Goal: Task Accomplishment & Management: Use online tool/utility

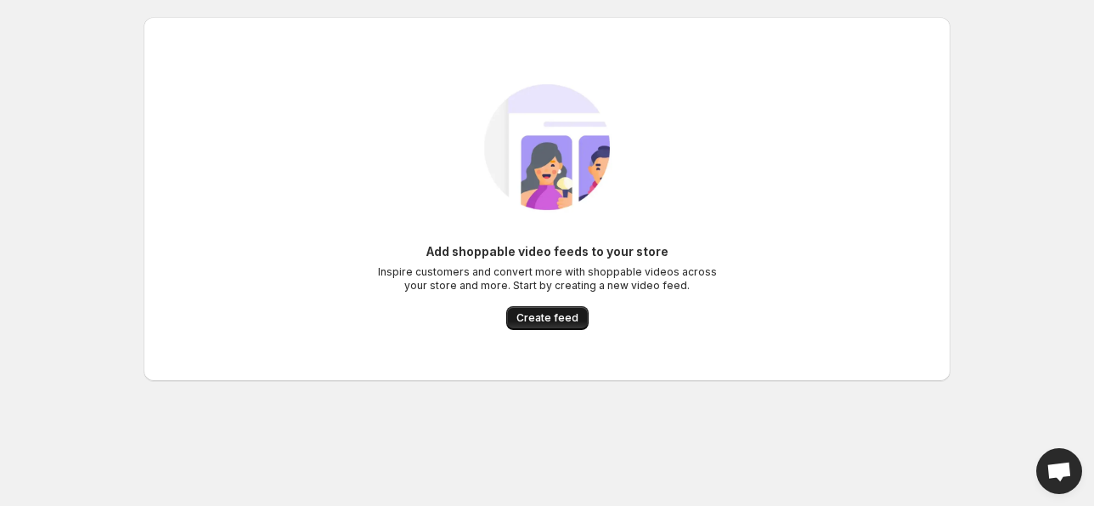
click at [547, 322] on span "Create feed" at bounding box center [548, 318] width 62 height 14
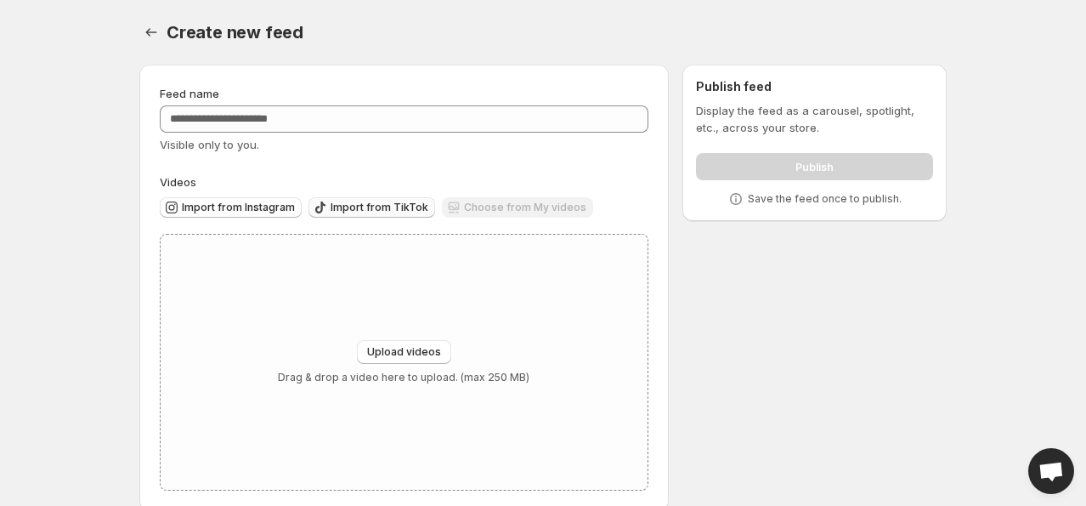
click at [340, 207] on span "Import from TikTok" at bounding box center [380, 208] width 98 height 14
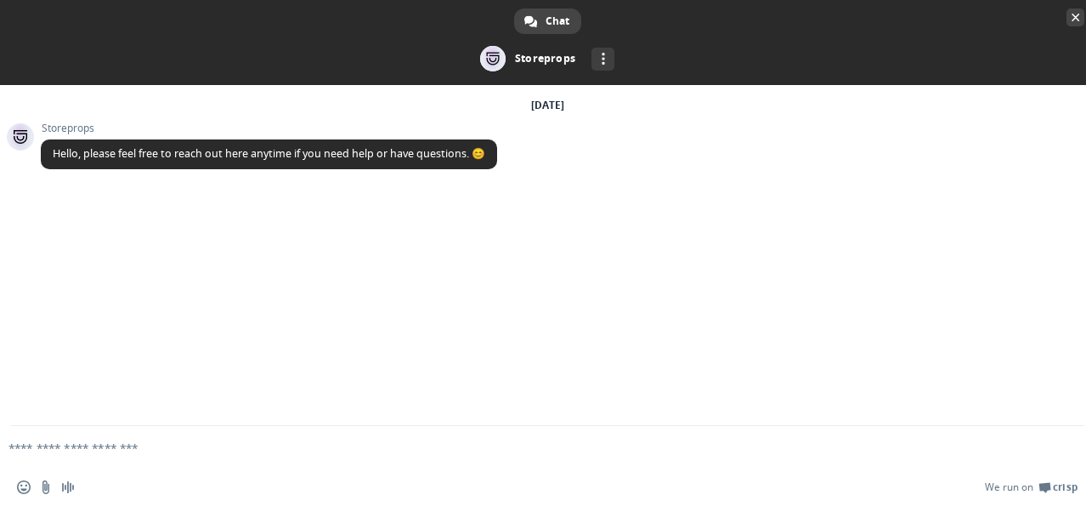
click at [1071, 20] on span "Close chat" at bounding box center [1075, 18] width 8 height 8
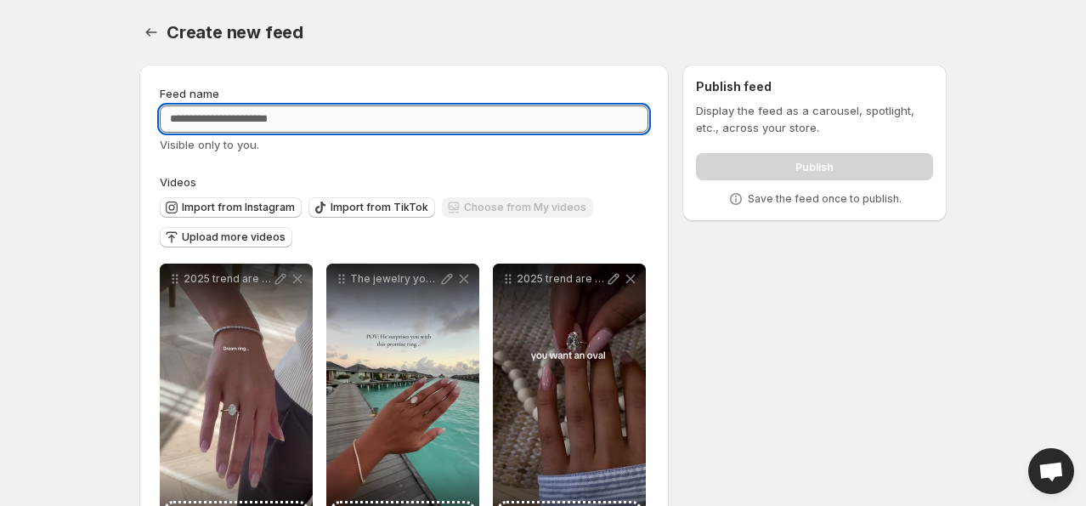
click at [497, 114] on input "Feed name" at bounding box center [404, 118] width 489 height 27
type input "*********"
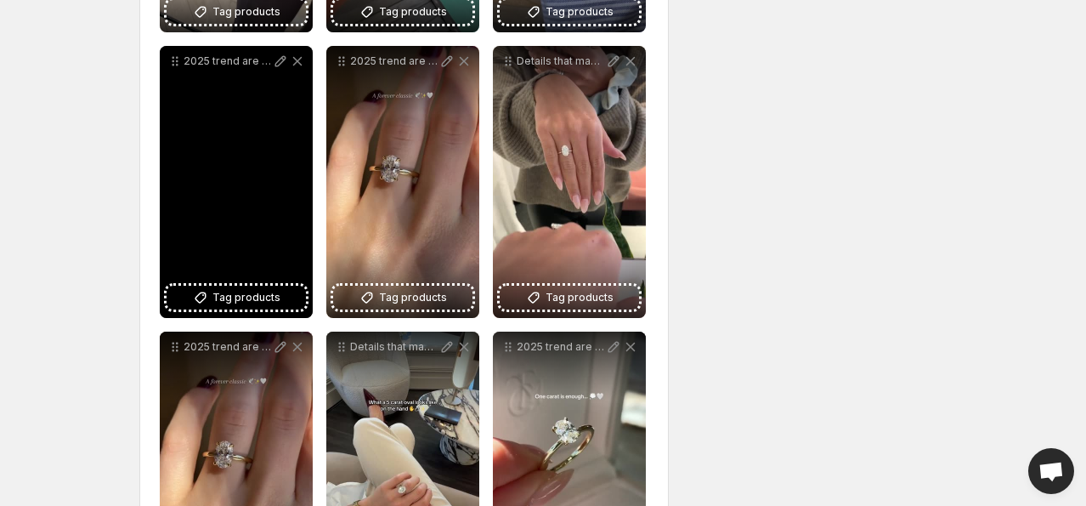
scroll to position [248, 0]
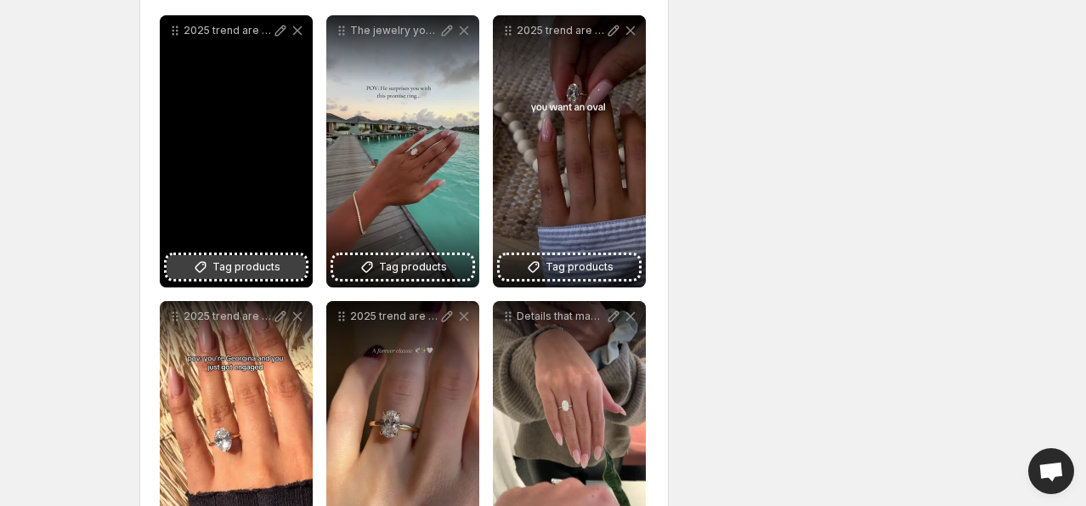
click at [243, 264] on span "Tag products" at bounding box center [246, 266] width 68 height 17
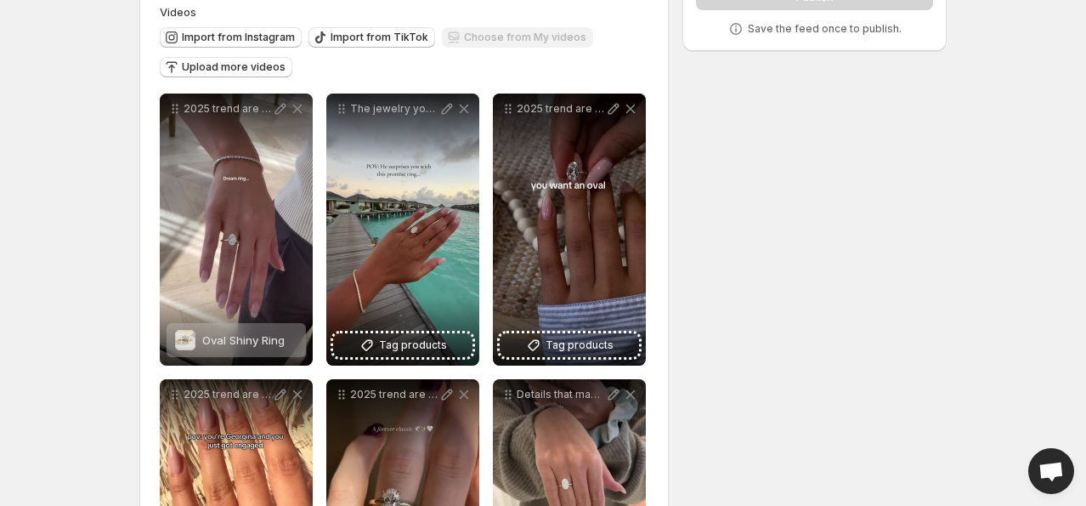
scroll to position [255, 0]
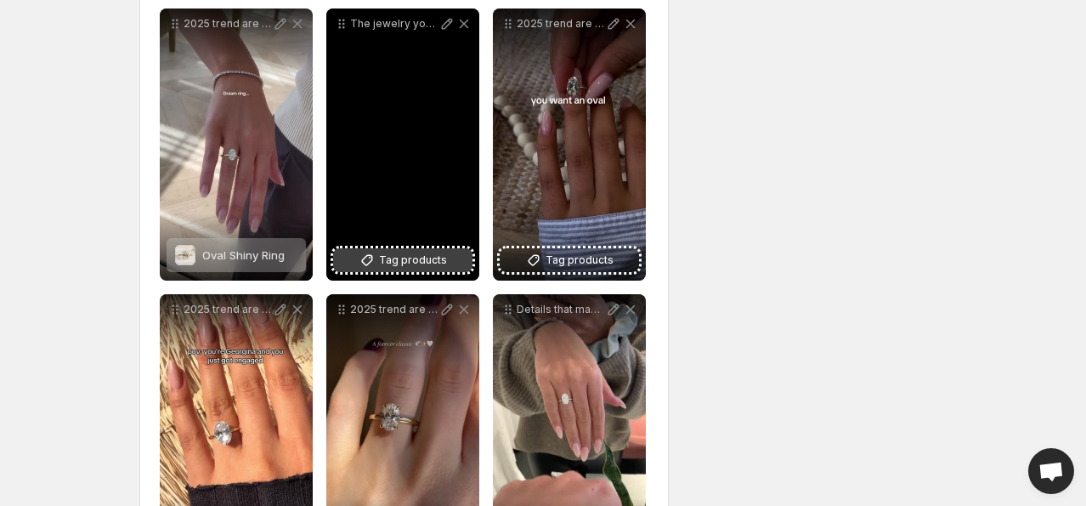
click at [343, 257] on button "Tag products" at bounding box center [402, 260] width 139 height 24
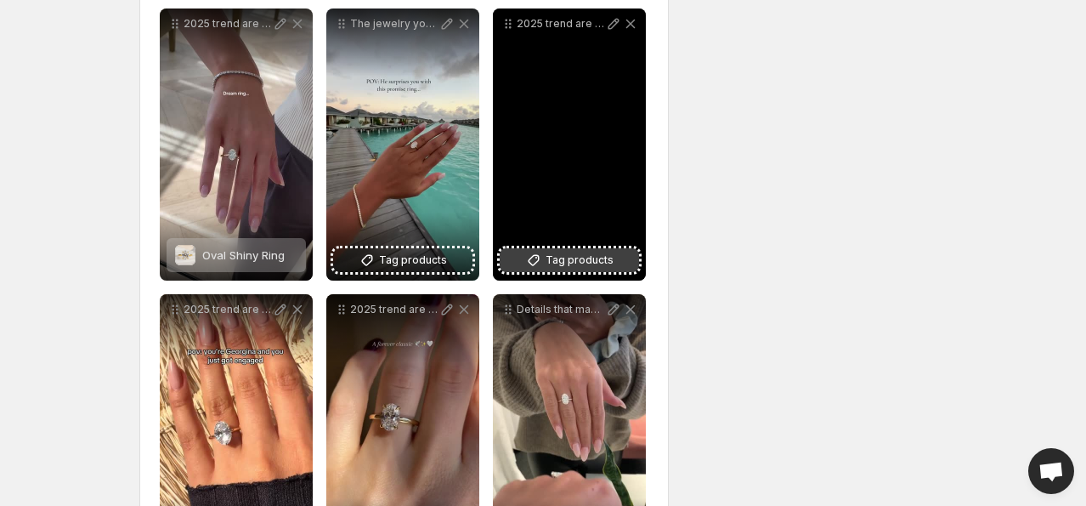
click at [581, 268] on span "Tag products" at bounding box center [580, 260] width 68 height 17
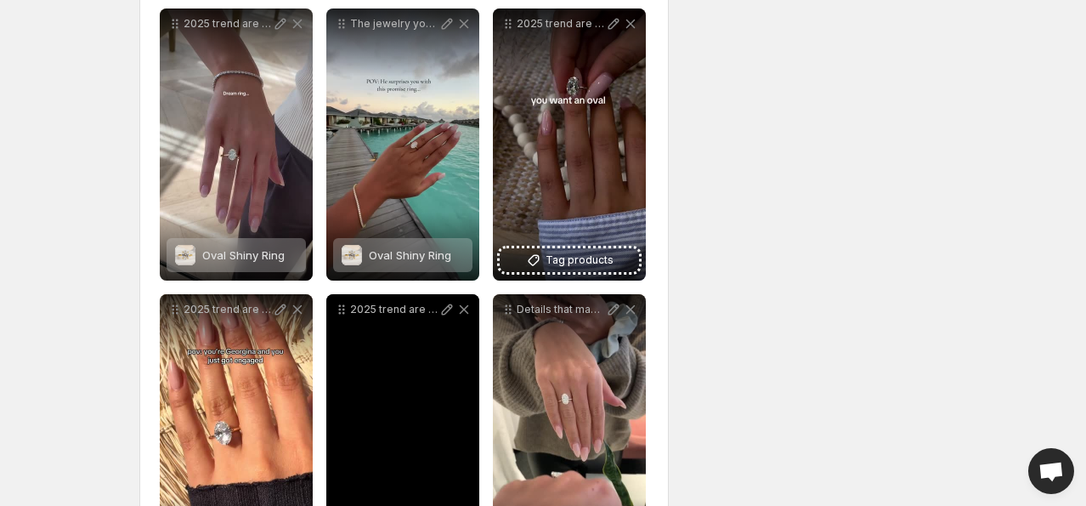
scroll to position [425, 0]
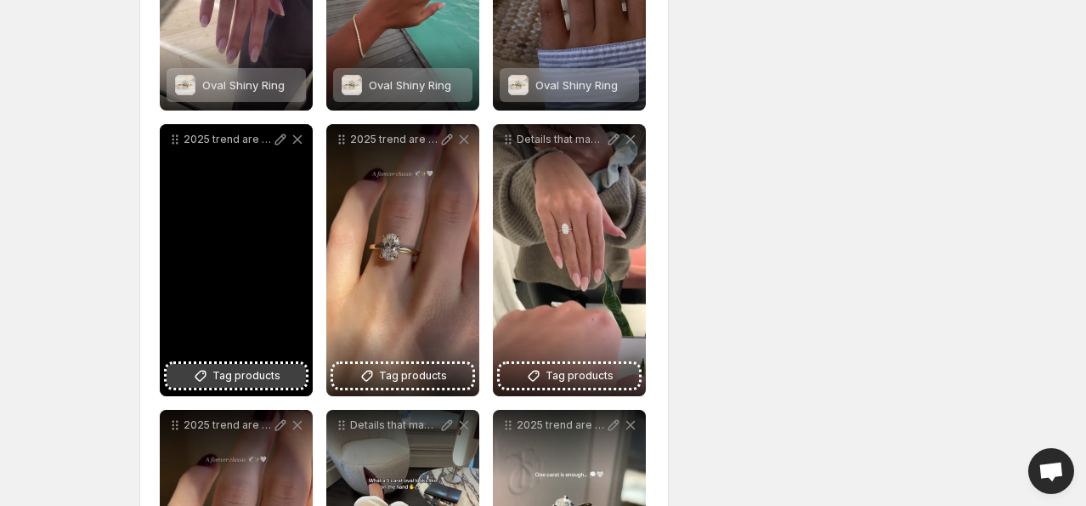
click at [228, 365] on button "Tag products" at bounding box center [236, 376] width 139 height 24
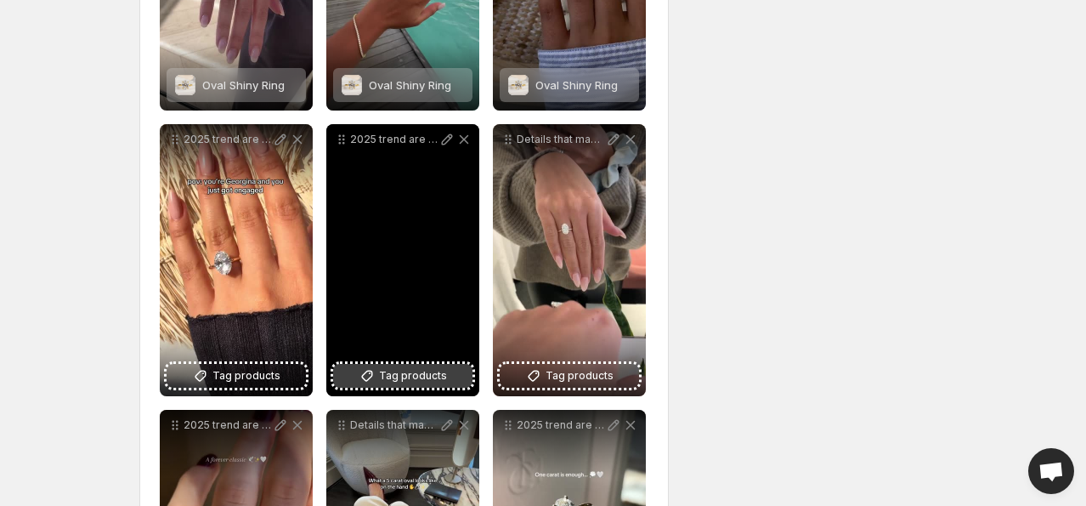
click at [414, 379] on span "Tag products" at bounding box center [413, 375] width 68 height 17
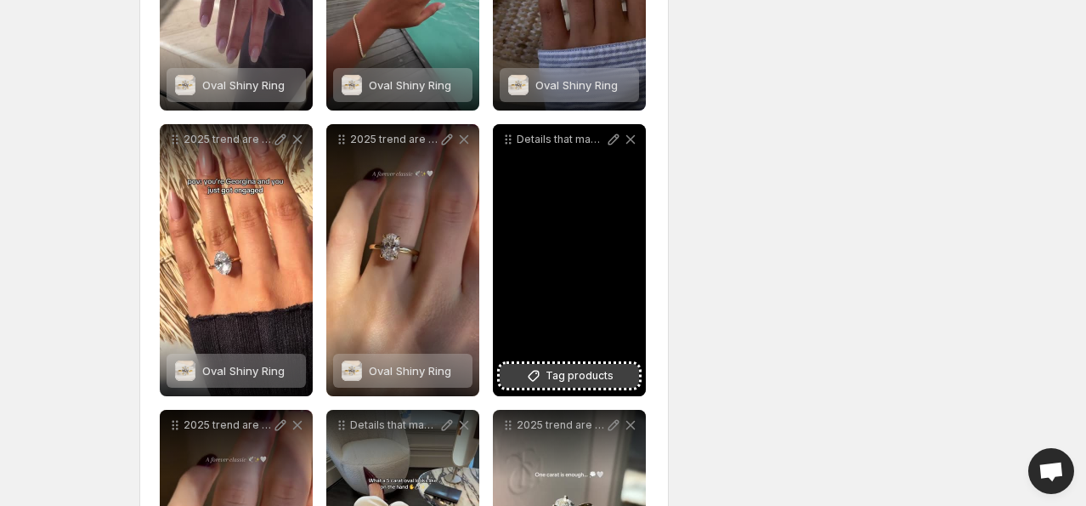
click at [564, 370] on span "Tag products" at bounding box center [580, 375] width 68 height 17
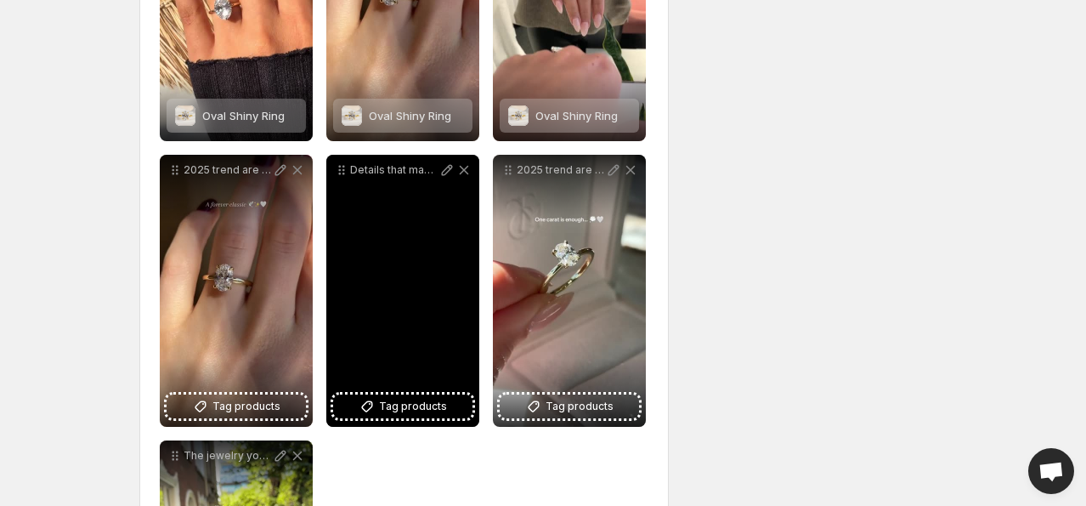
scroll to position [765, 0]
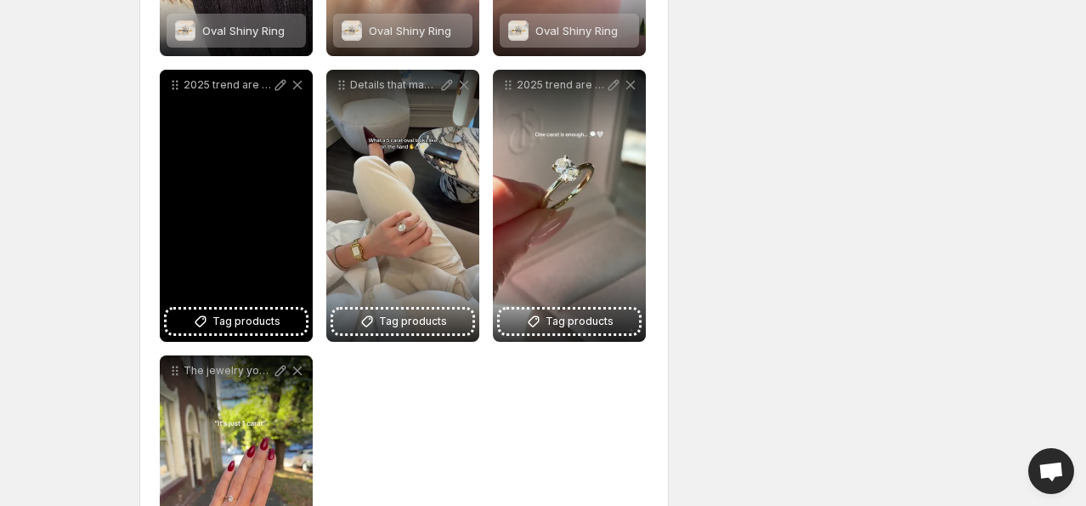
click at [238, 309] on div "2025 trend are you ready" at bounding box center [236, 206] width 153 height 272
click at [242, 318] on span "Tag products" at bounding box center [246, 321] width 68 height 17
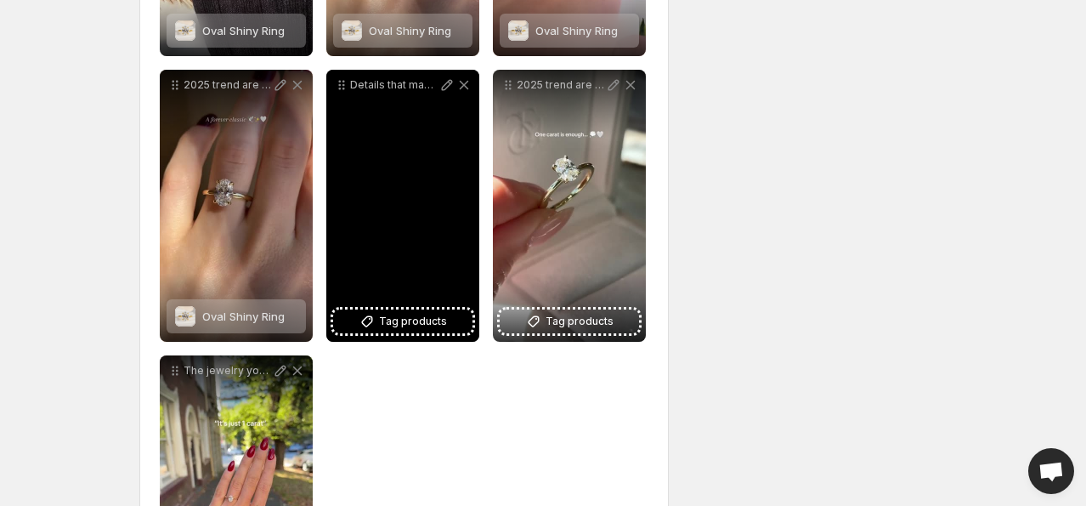
click at [378, 309] on div "Details that make all the difference" at bounding box center [402, 206] width 153 height 272
click at [374, 327] on icon at bounding box center [367, 321] width 17 height 17
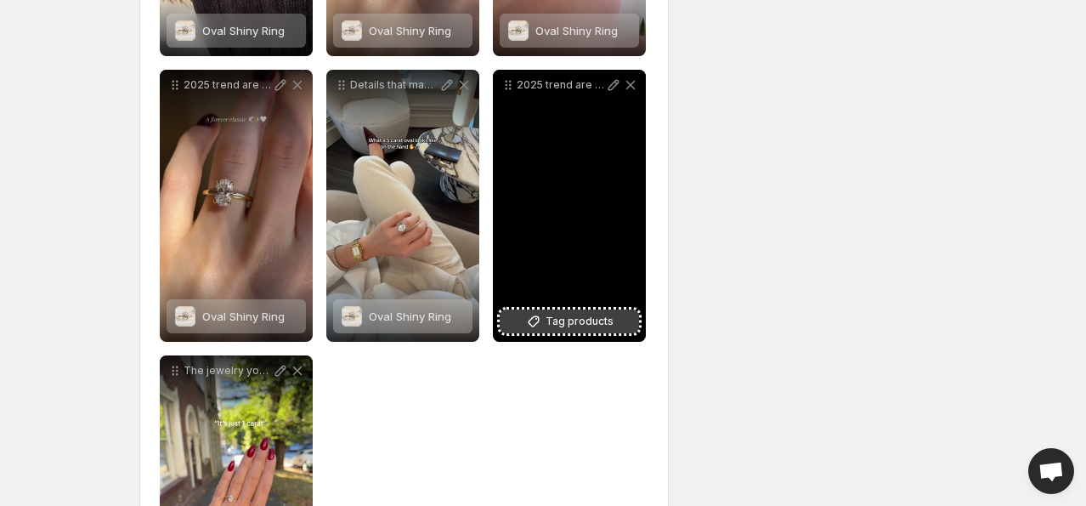
click at [571, 319] on span "Tag products" at bounding box center [580, 321] width 68 height 17
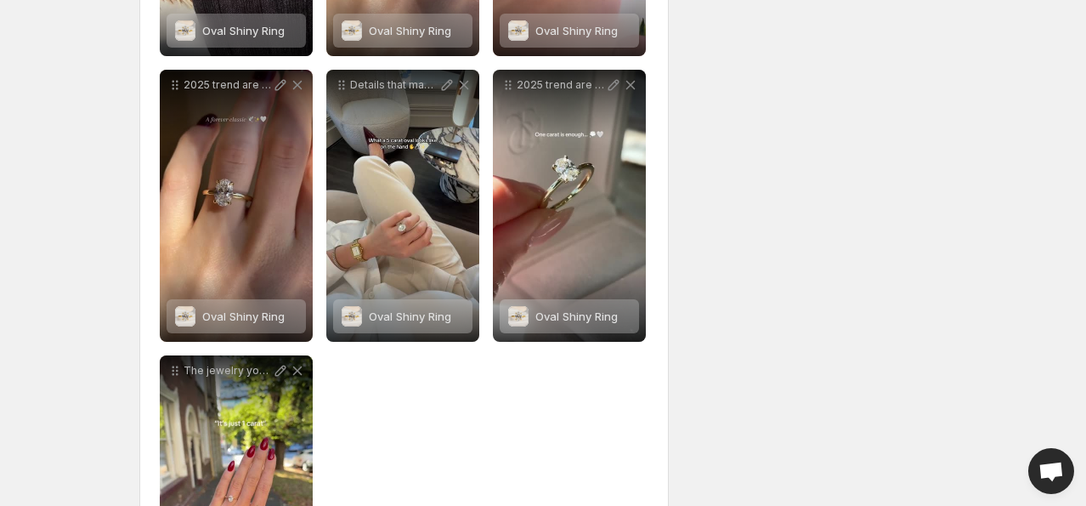
scroll to position [928, 0]
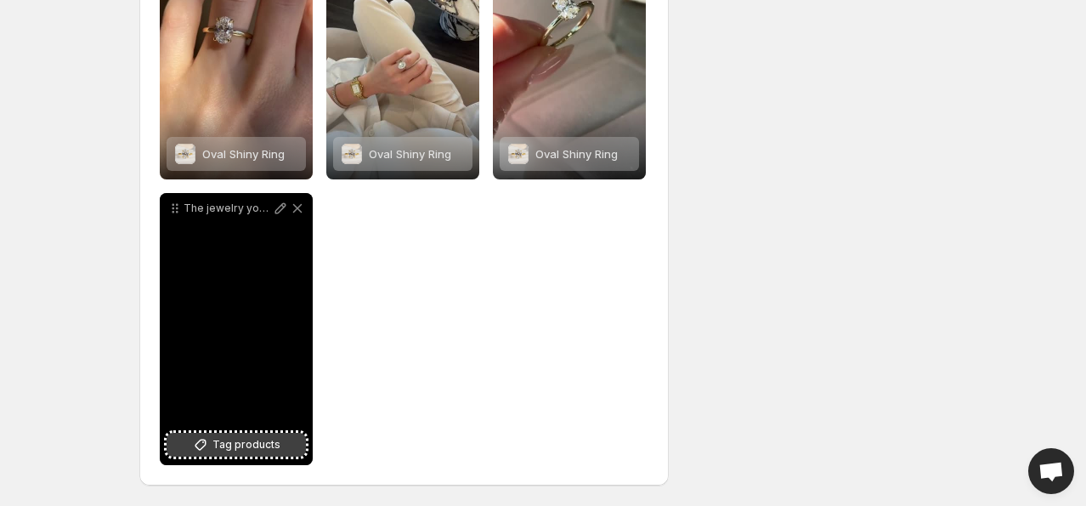
click at [270, 446] on span "Tag products" at bounding box center [246, 444] width 68 height 17
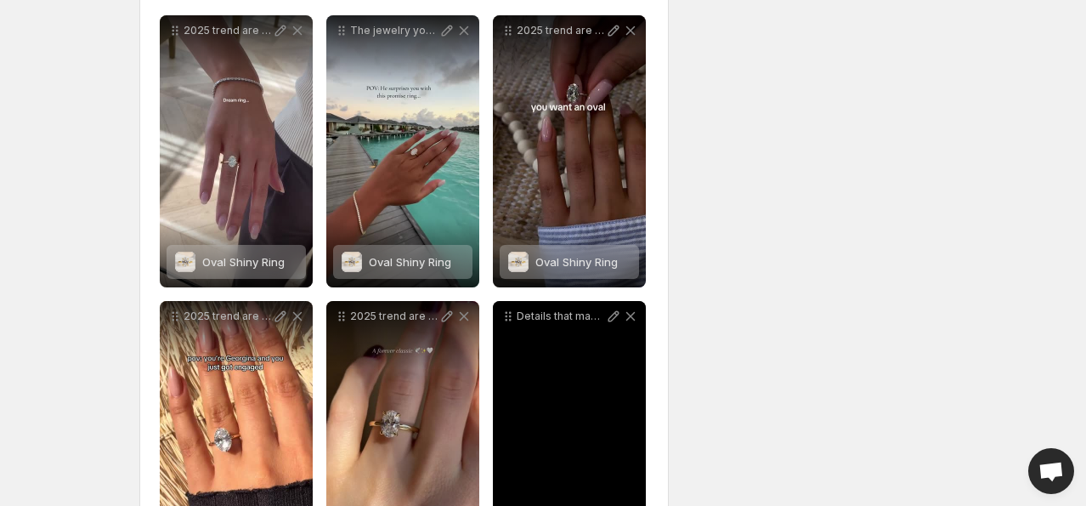
scroll to position [0, 0]
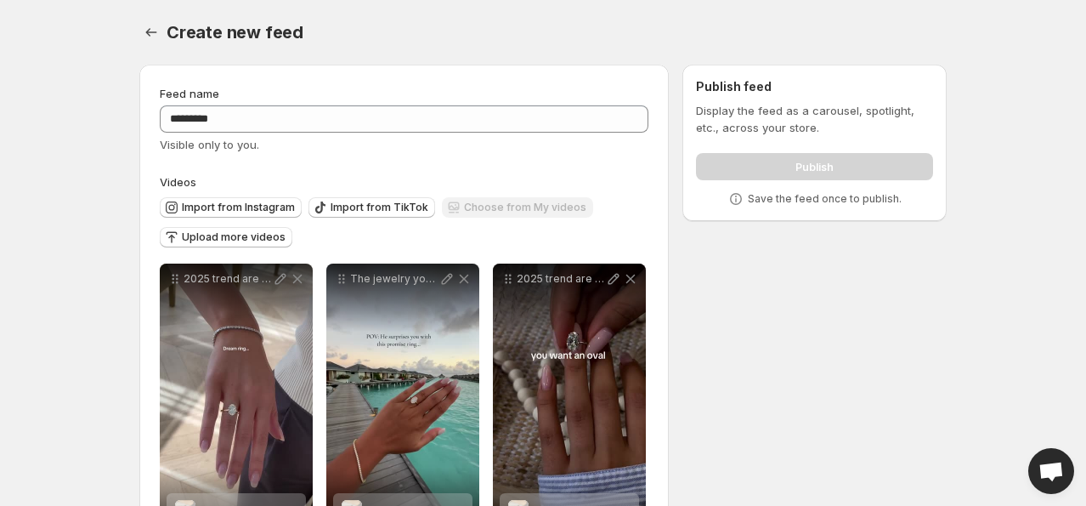
click at [802, 200] on p "Save the feed once to publish." at bounding box center [825, 199] width 154 height 14
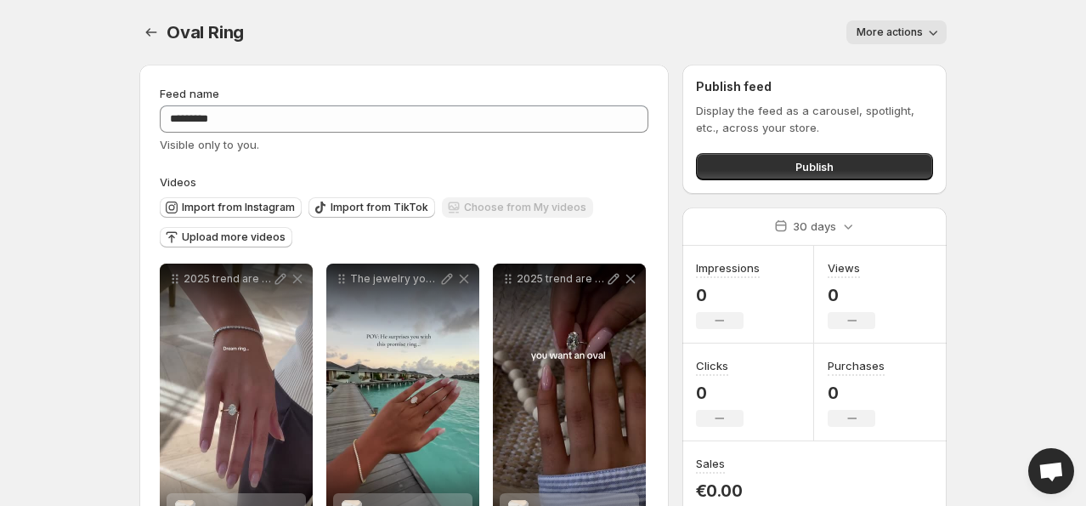
click at [880, 36] on span "More actions" at bounding box center [890, 32] width 66 height 14
click at [731, 99] on div "Publish feed Display the feed as a carousel, spotlight, etc., across your store…" at bounding box center [814, 129] width 237 height 102
click at [780, 163] on button "Publish" at bounding box center [814, 166] width 237 height 27
click at [140, 31] on button "Settings" at bounding box center [151, 32] width 24 height 24
